Goal: Unclear: Browse casually

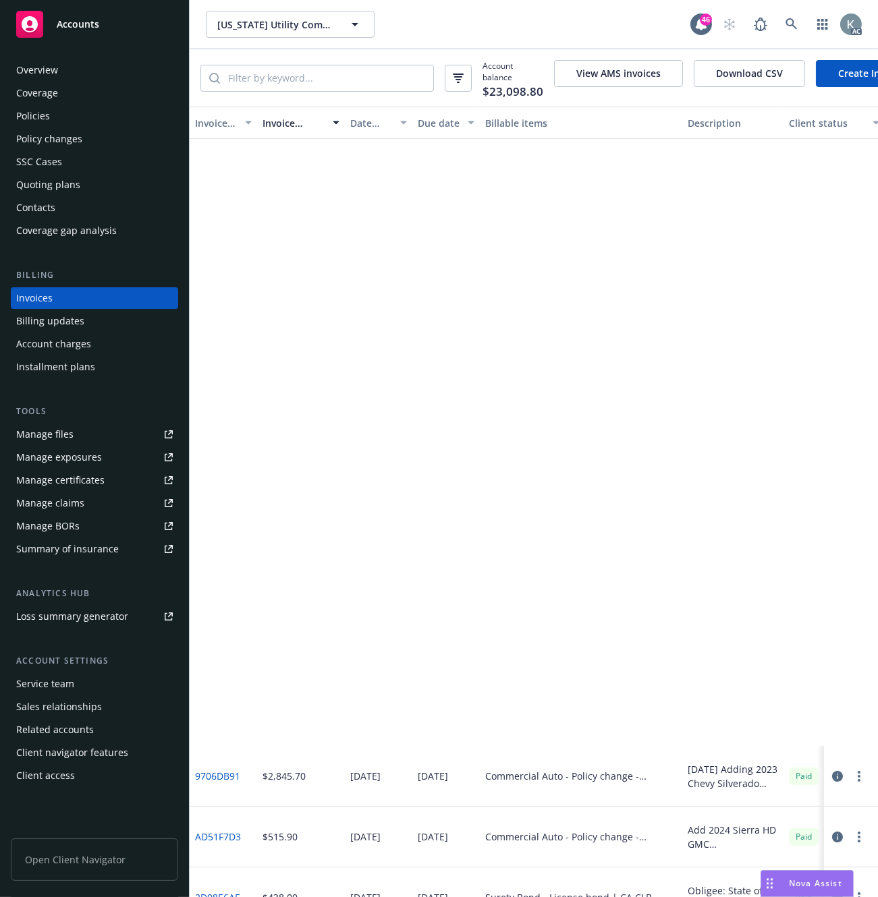
scroll to position [675, 0]
